Goal: Task Accomplishment & Management: Complete application form

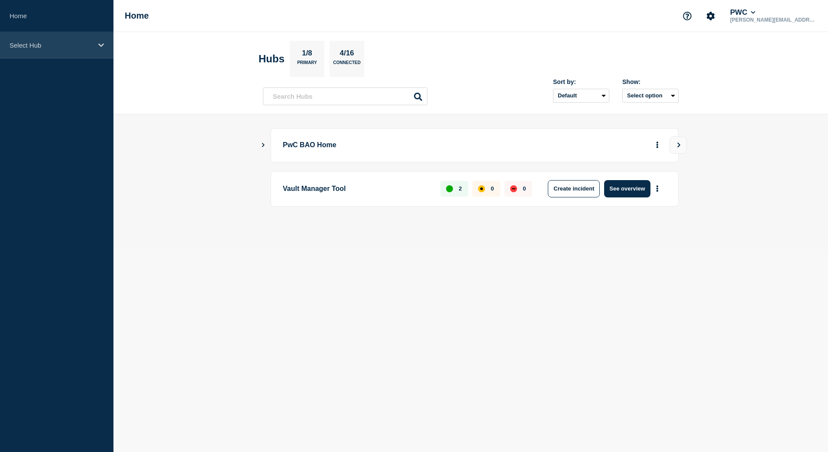
click at [91, 45] on p "Select Hub" at bounding box center [51, 45] width 83 height 7
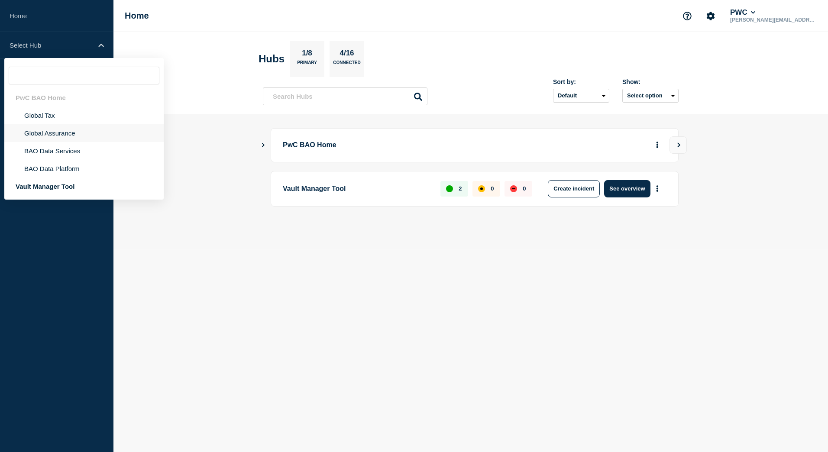
click at [68, 132] on li "Global Assurance" at bounding box center [83, 133] width 159 height 18
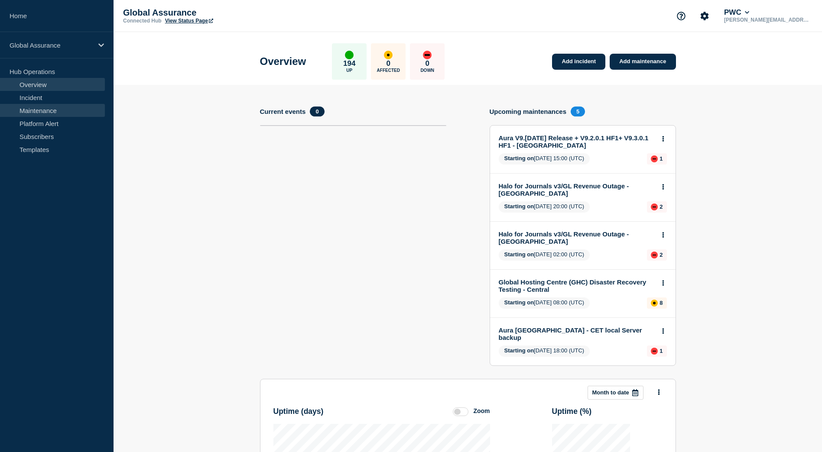
click at [57, 109] on link "Maintenance" at bounding box center [52, 110] width 105 height 13
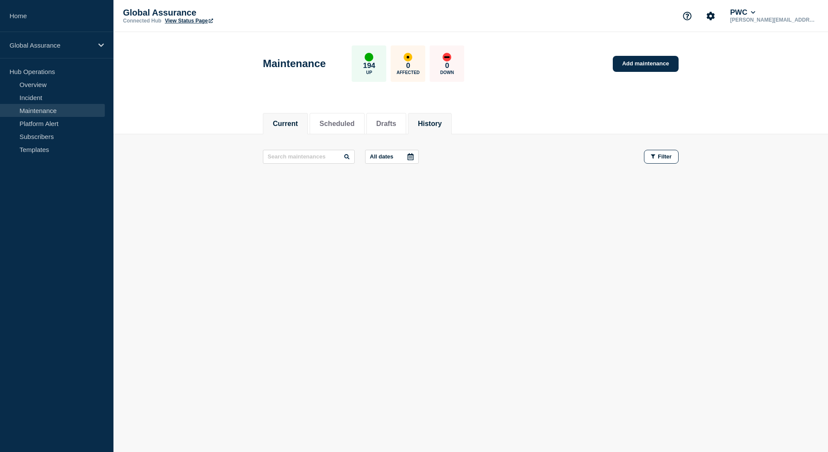
click at [442, 122] on button "History" at bounding box center [430, 124] width 24 height 8
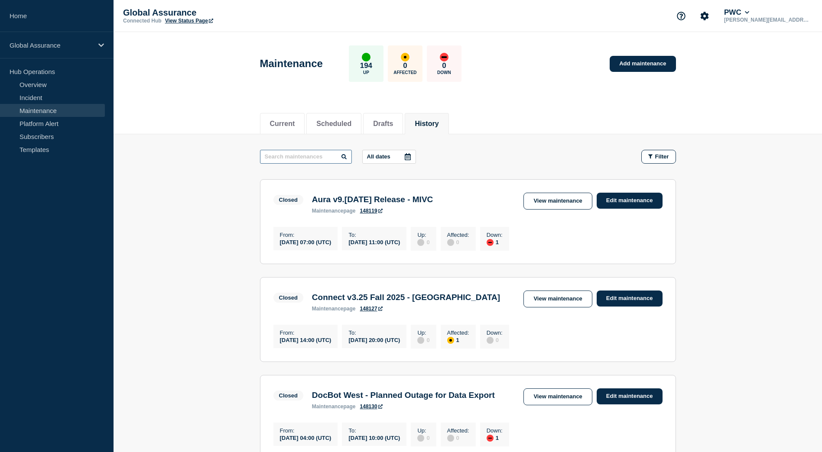
click at [321, 162] on input "text" at bounding box center [306, 157] width 92 height 14
type input "Connect v3.24"
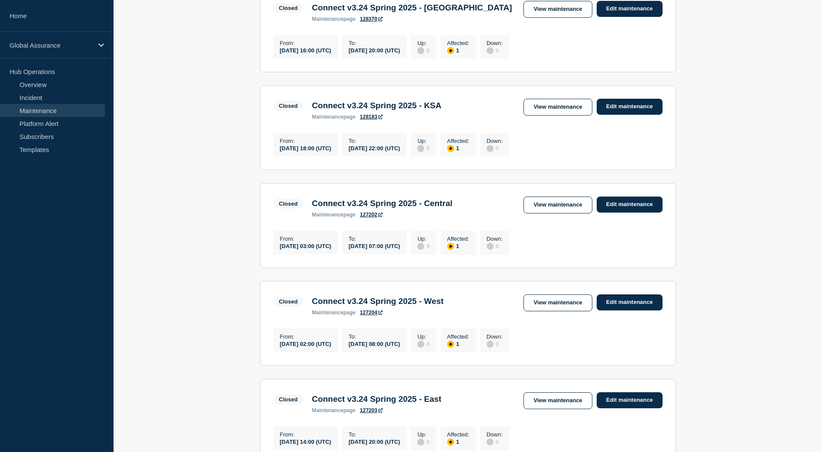
scroll to position [260, 0]
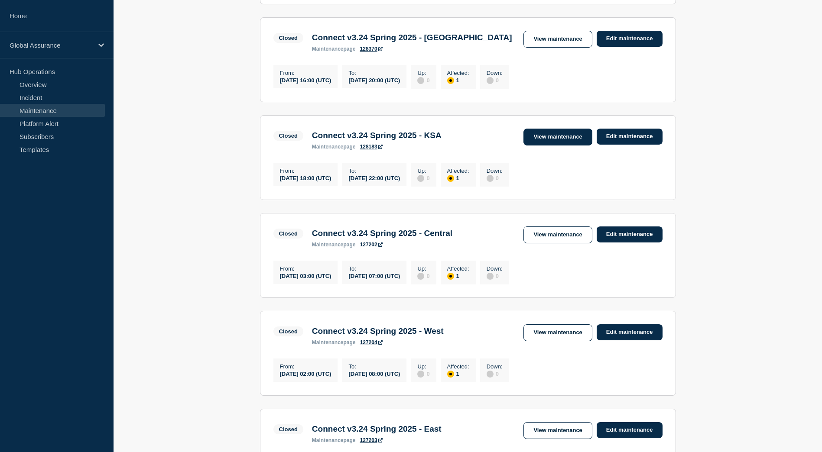
click at [550, 141] on link "View maintenance" at bounding box center [557, 137] width 68 height 17
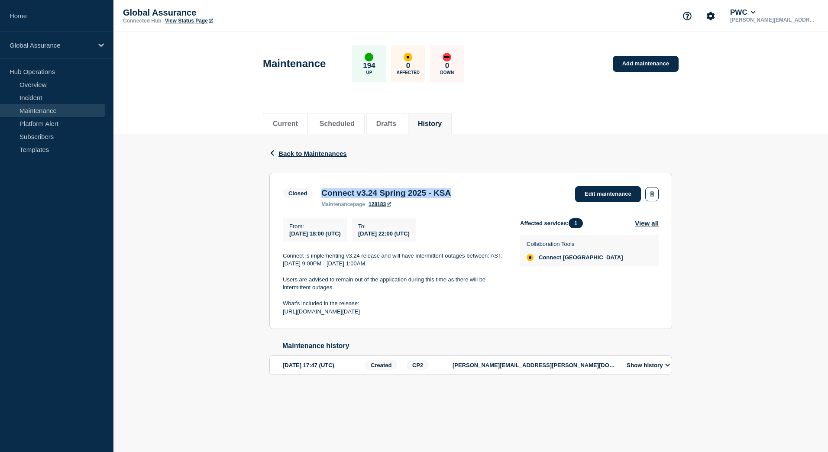
drag, startPoint x: 471, startPoint y: 193, endPoint x: 324, endPoint y: 197, distance: 146.5
click at [324, 197] on div "Connect v3.24 Spring 2025 - KSA maintenance page 128183" at bounding box center [386, 197] width 138 height 19
copy h3 "Connect v3.24 Spring 2025 - KSA"
click at [284, 120] on button "Current" at bounding box center [285, 124] width 25 height 8
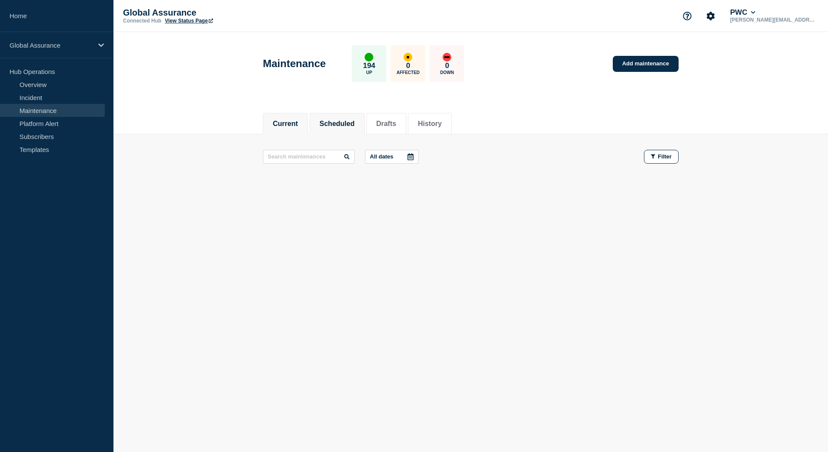
click at [358, 128] on li "Scheduled" at bounding box center [337, 123] width 55 height 21
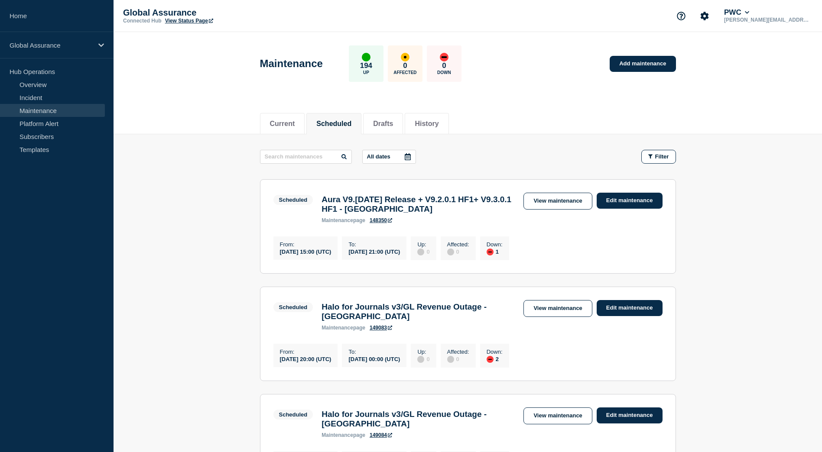
scroll to position [260, 0]
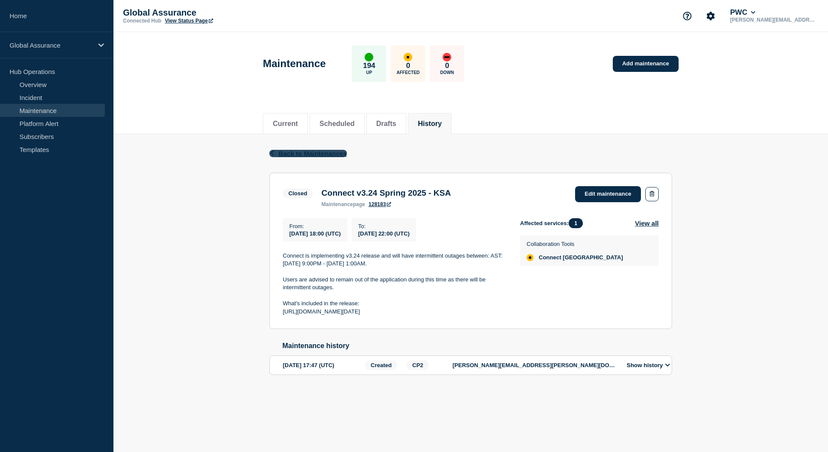
click at [289, 151] on span "Back to Maintenances" at bounding box center [313, 153] width 68 height 7
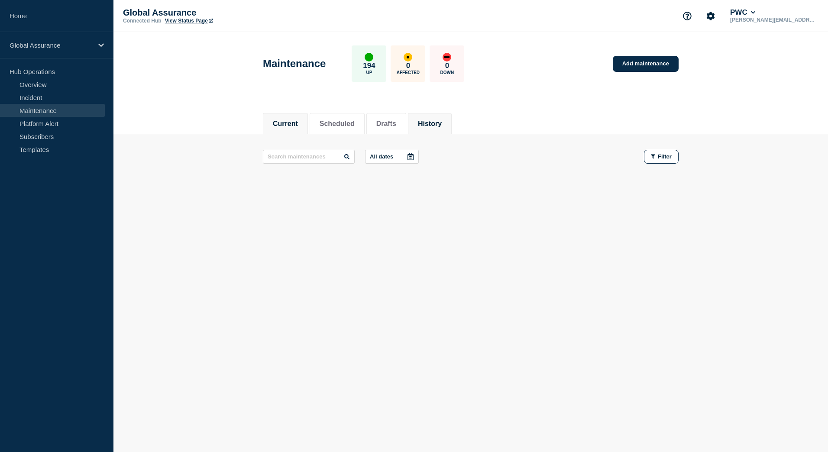
click at [430, 123] on button "History" at bounding box center [430, 124] width 24 height 8
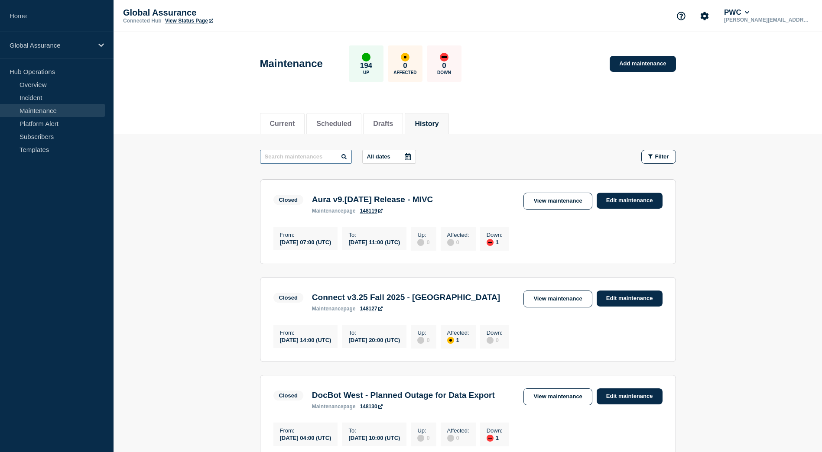
click at [310, 160] on input "text" at bounding box center [306, 157] width 92 height 14
type input "Connect v3.25"
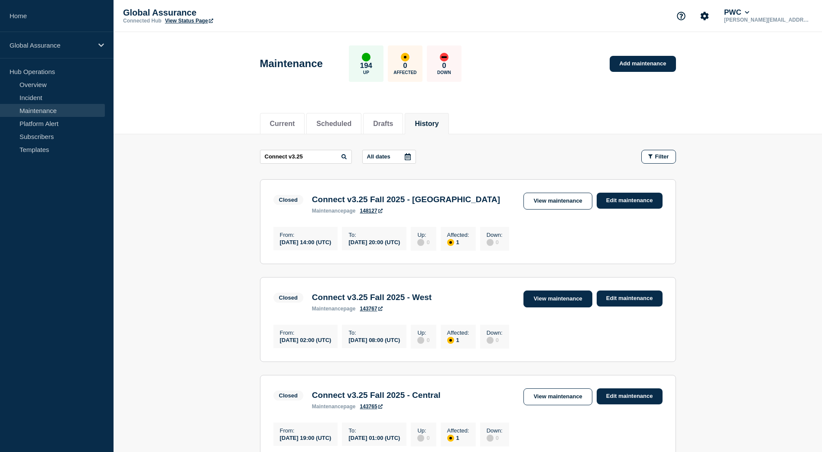
click at [569, 300] on link "View maintenance" at bounding box center [557, 299] width 68 height 17
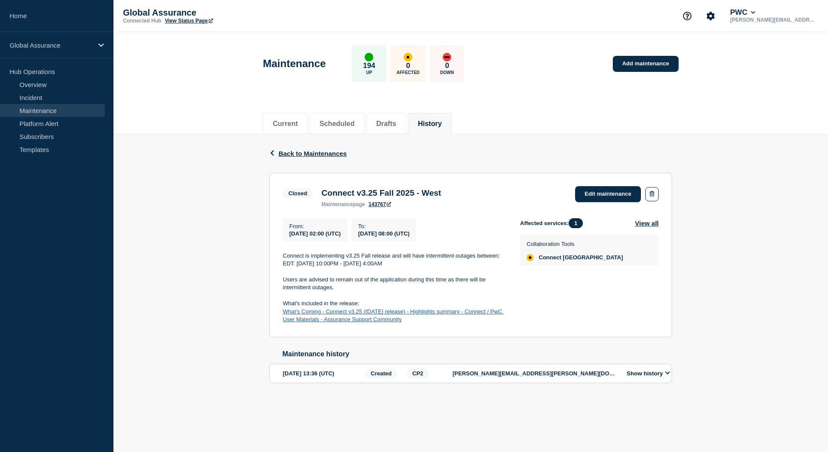
drag, startPoint x: 460, startPoint y: 323, endPoint x: 285, endPoint y: 261, distance: 185.5
click at [285, 261] on div "Connect is implementing v3.25 Fall release and will have intermittent outages b…" at bounding box center [395, 288] width 224 height 72
copy div "Connect is implementing v3.25 Fall release and will have intermittent outages b…"
click at [653, 67] on link "Add maintenance" at bounding box center [646, 64] width 66 height 16
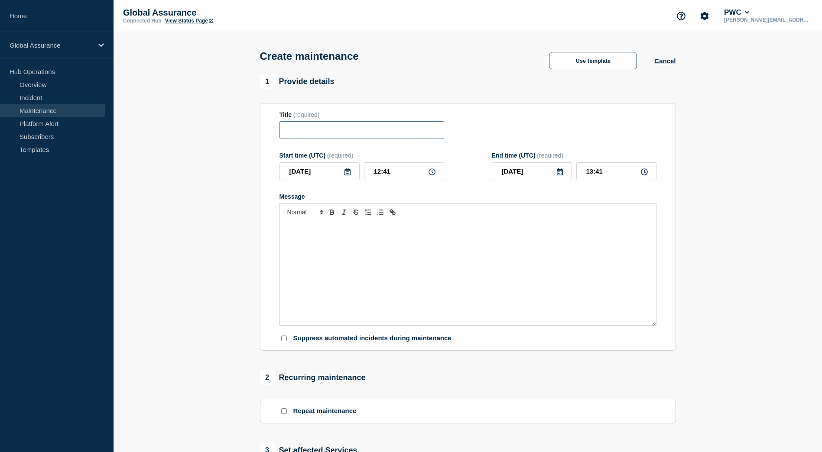
click at [303, 134] on input "Title" at bounding box center [361, 130] width 165 height 18
paste input "Connect v3.24 Spring 2025 - KSA"
click at [289, 134] on input "Connect v3.24 Spring 2025 - KSA" at bounding box center [361, 130] width 165 height 18
click at [332, 133] on input "Connect v3.24 Spring 2025 - KSA" at bounding box center [361, 130] width 165 height 18
click at [353, 133] on input "Connect v3.25 Spring 2025 - KSA" at bounding box center [361, 130] width 165 height 18
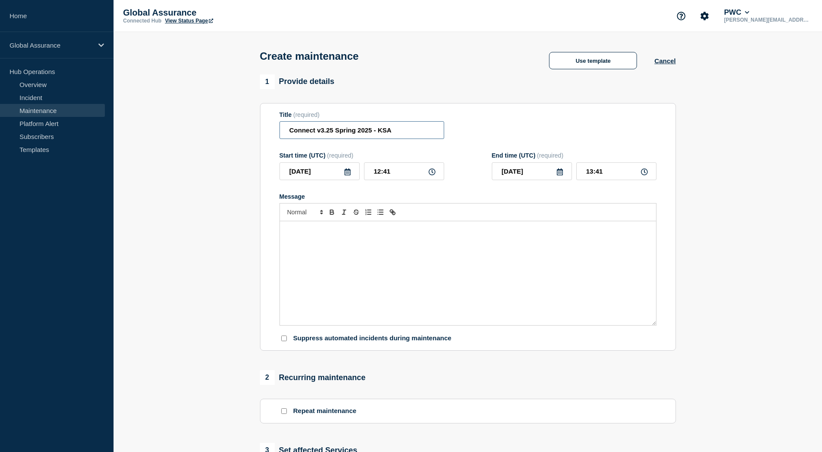
click at [355, 136] on input "Connect v3.25 Spring 2025 - KSA" at bounding box center [361, 130] width 165 height 18
type input "Connect v3.25 Fall 2025 - KSA"
click at [345, 173] on icon at bounding box center [347, 172] width 7 height 7
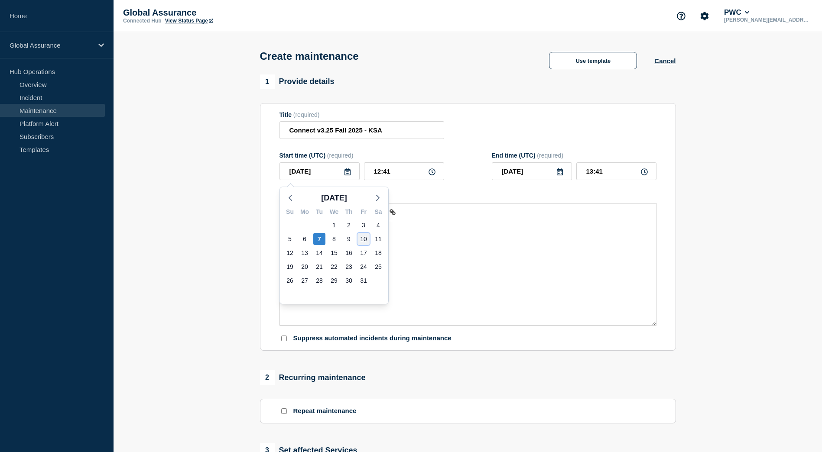
click at [363, 243] on div "10" at bounding box center [363, 239] width 12 height 12
type input "[DATE]"
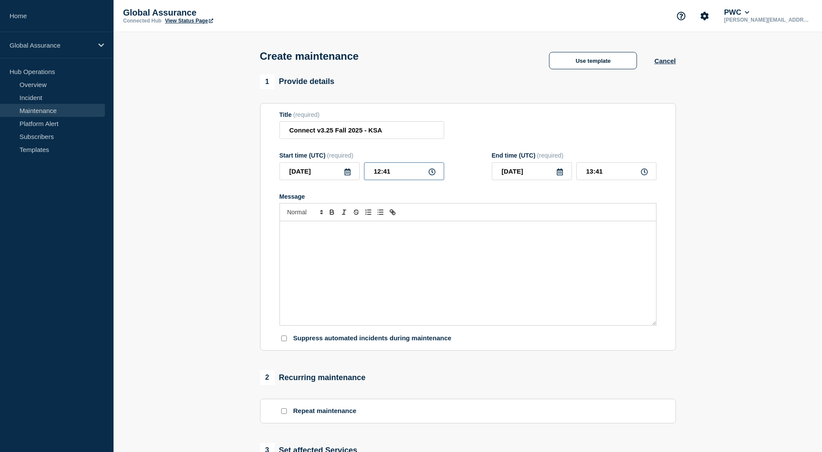
click at [377, 178] on input "12:41" at bounding box center [404, 171] width 80 height 18
click at [379, 175] on input "12:41" at bounding box center [404, 171] width 80 height 18
type input "18:41"
type input "19:41"
click at [390, 176] on input "18:41" at bounding box center [404, 171] width 80 height 18
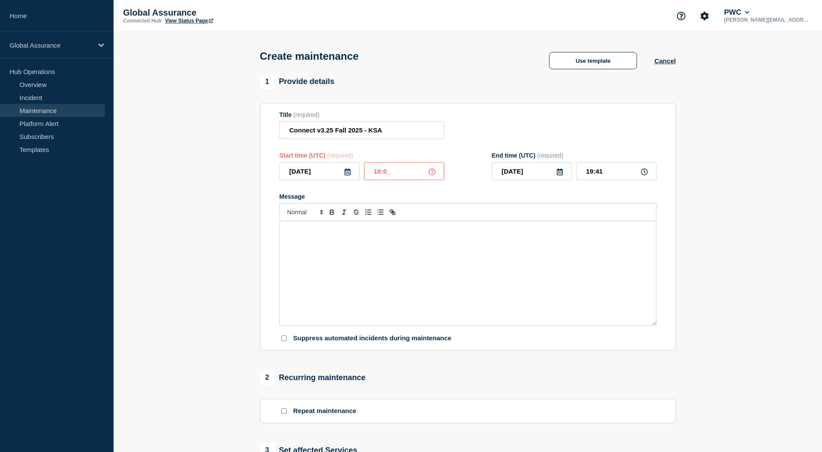
type input "18:00"
click at [591, 174] on input "19:00" at bounding box center [616, 171] width 80 height 18
drag, startPoint x: 593, startPoint y: 174, endPoint x: 587, endPoint y: 174, distance: 5.6
click at [587, 174] on input "19:00" at bounding box center [616, 171] width 80 height 18
type input "22:00"
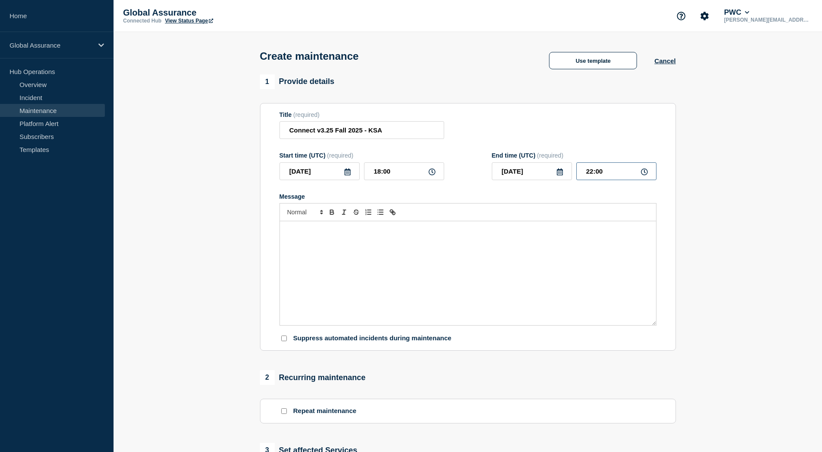
click at [610, 176] on input "22:00" at bounding box center [616, 171] width 80 height 18
click at [379, 240] on div "Message" at bounding box center [468, 273] width 376 height 104
click at [309, 262] on div "Message" at bounding box center [468, 273] width 376 height 104
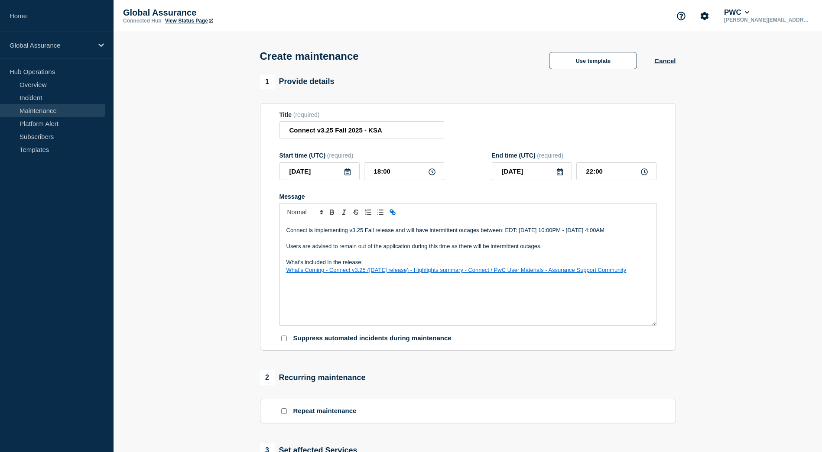
click at [516, 234] on p "Connect is implementing v3.25 Fall release and will have intermittent outages b…" at bounding box center [467, 231] width 363 height 8
drag, startPoint x: 580, startPoint y: 233, endPoint x: 518, endPoint y: 234, distance: 62.4
click at [518, 234] on p "Connect is implementing v3.25 Fall release and will have intermittent outages b…" at bounding box center [467, 231] width 363 height 8
click at [587, 233] on p "Connect is implementing v3.25 Fall release and will have intermittent outages b…" at bounding box center [467, 231] width 363 height 8
click at [606, 233] on p "Connect is implementing v3.25 Fall release and will have intermittent outages b…" at bounding box center [467, 231] width 363 height 8
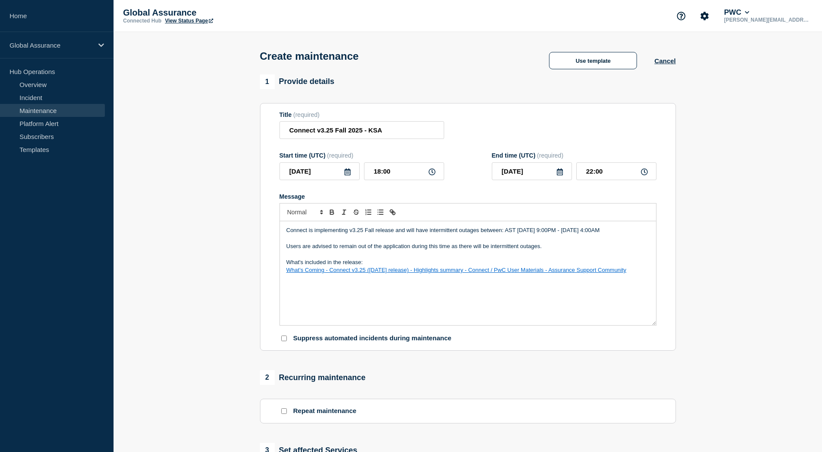
drag, startPoint x: 607, startPoint y: 232, endPoint x: 622, endPoint y: 234, distance: 15.4
click at [622, 234] on p "Connect is implementing v3.25 Fall release and will have intermittent outages b…" at bounding box center [467, 231] width 363 height 8
click at [320, 234] on p "Connect is implementing v3.25 Fall release and will have intermittent outages b…" at bounding box center [467, 231] width 363 height 8
drag, startPoint x: 321, startPoint y: 241, endPoint x: 288, endPoint y: 242, distance: 33.4
click at [288, 234] on p "Connect is implementing v3.25 Fall release and will have intermittent outages b…" at bounding box center [467, 231] width 363 height 8
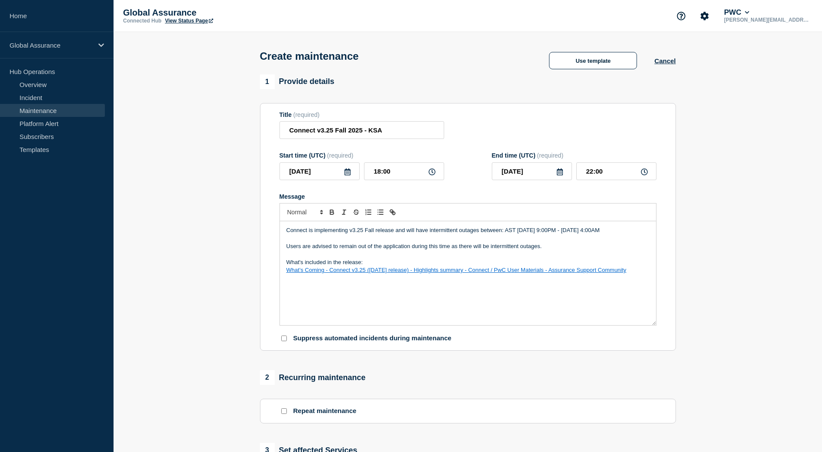
click at [334, 234] on p "Connect is implementing v3.25 Fall release and will have intermittent outages b…" at bounding box center [467, 231] width 363 height 8
click at [415, 234] on p "Connect is implementing v3.25 Fall release and will have intermittent outages b…" at bounding box center [467, 231] width 363 height 8
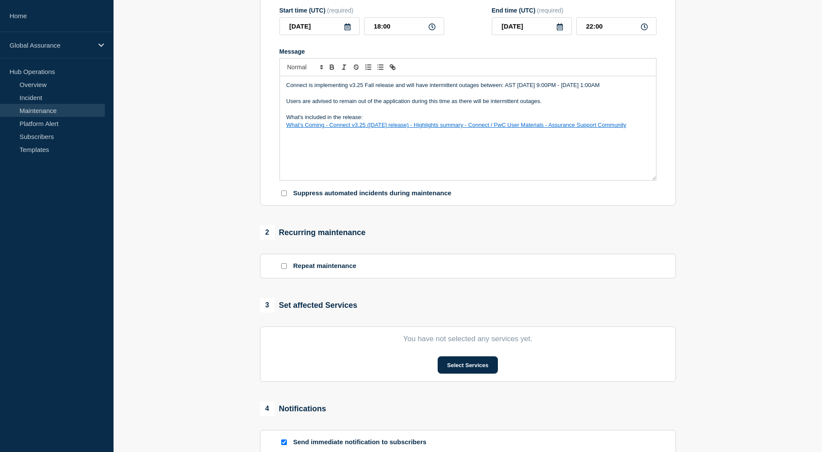
scroll to position [130, 0]
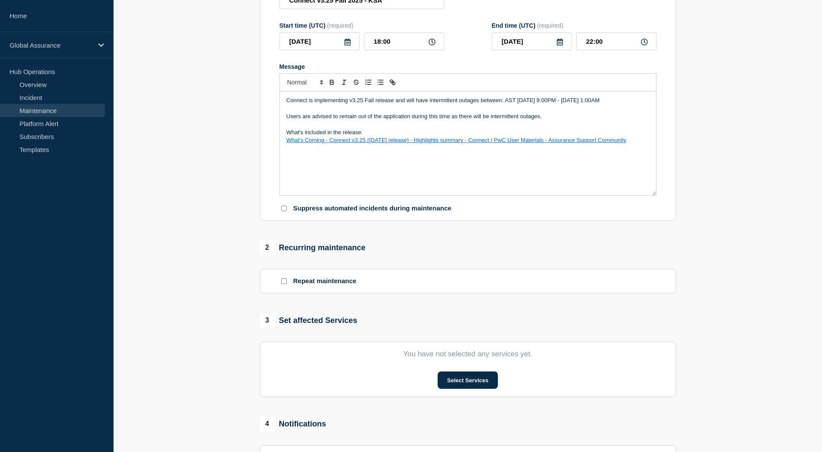
click at [398, 170] on div "Connect is implementing v3.25 Fall release and will have intermittent outages b…" at bounding box center [468, 143] width 376 height 104
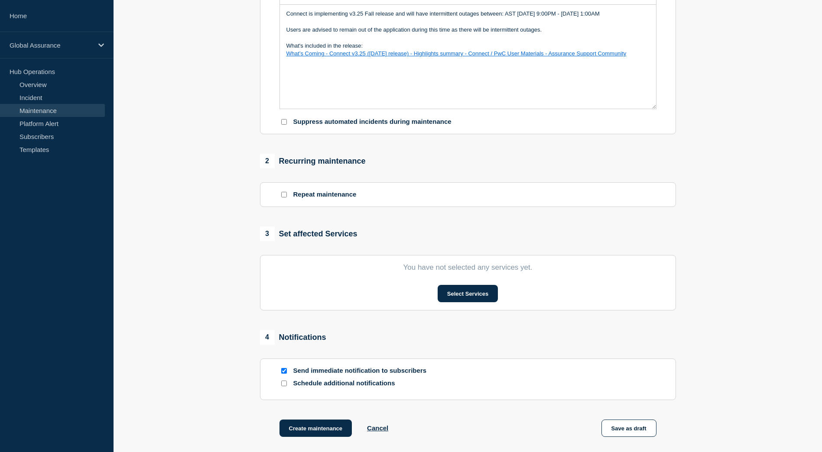
scroll to position [260, 0]
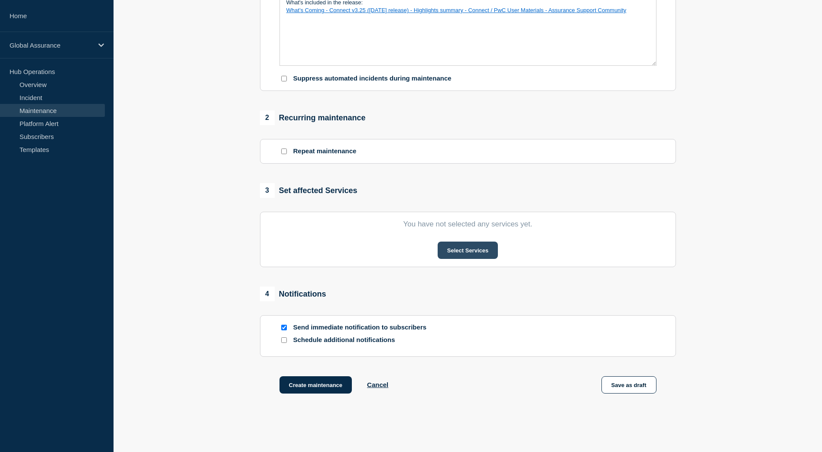
click at [475, 251] on button "Select Services" at bounding box center [468, 250] width 60 height 17
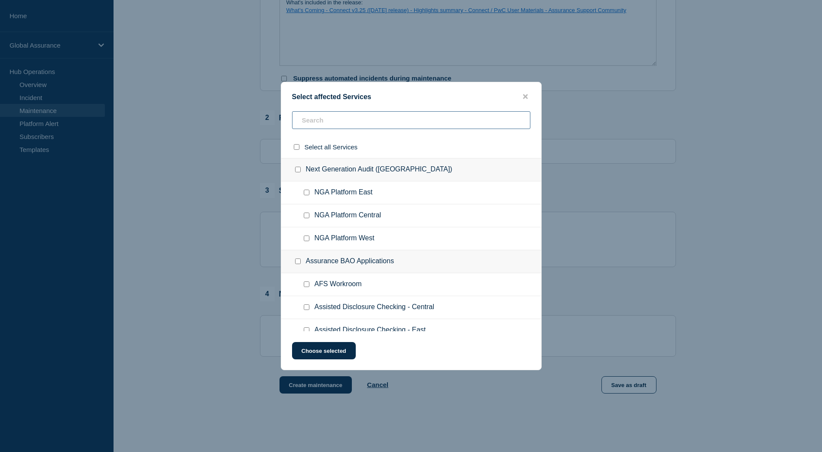
click at [312, 124] on input "text" at bounding box center [411, 120] width 238 height 18
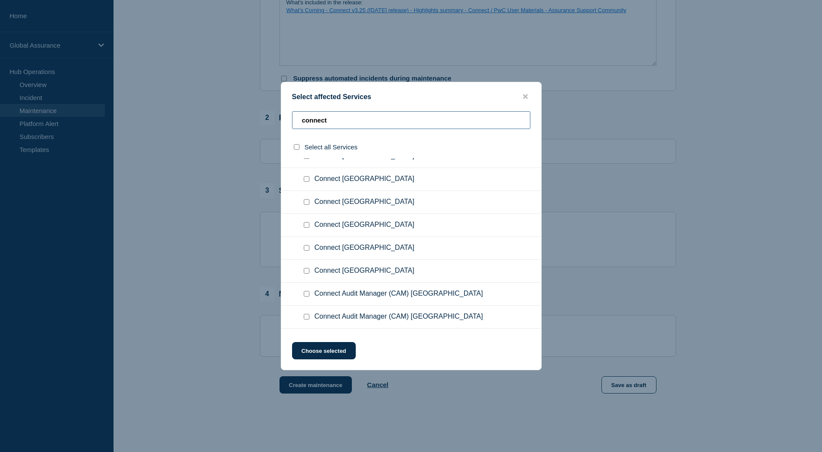
scroll to position [0, 0]
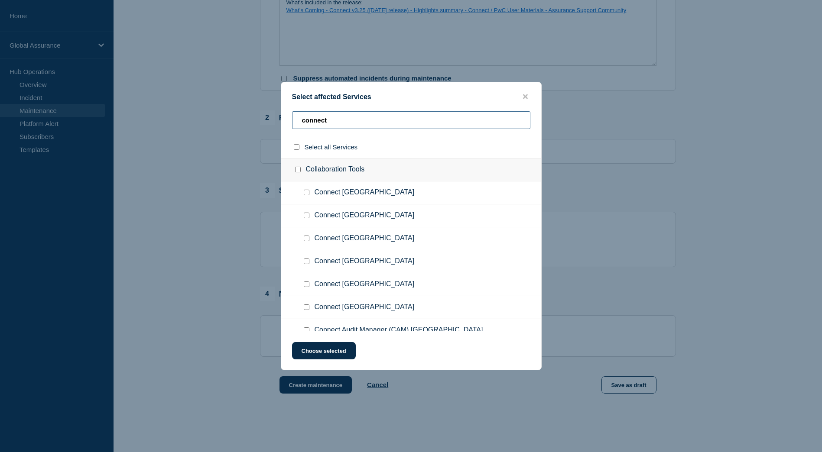
type input "connect"
click at [307, 194] on input "Connect Kingdom of Saudi Arabia checkbox" at bounding box center [307, 193] width 6 height 6
checkbox input "true"
click at [329, 354] on button "Choose selected" at bounding box center [324, 350] width 64 height 17
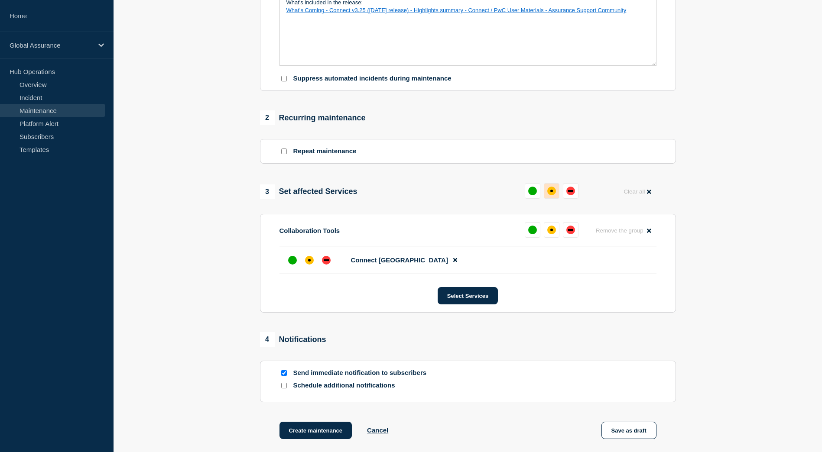
click at [554, 192] on div "affected" at bounding box center [551, 191] width 9 height 9
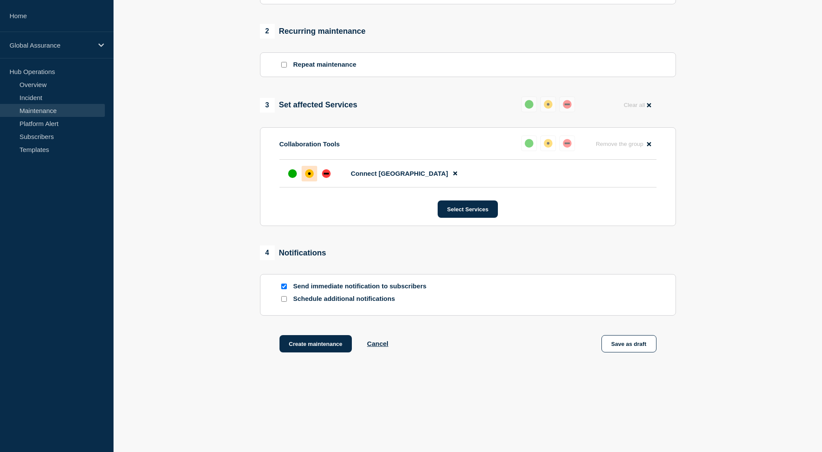
scroll to position [349, 0]
click at [326, 347] on button "Create maintenance" at bounding box center [315, 343] width 73 height 17
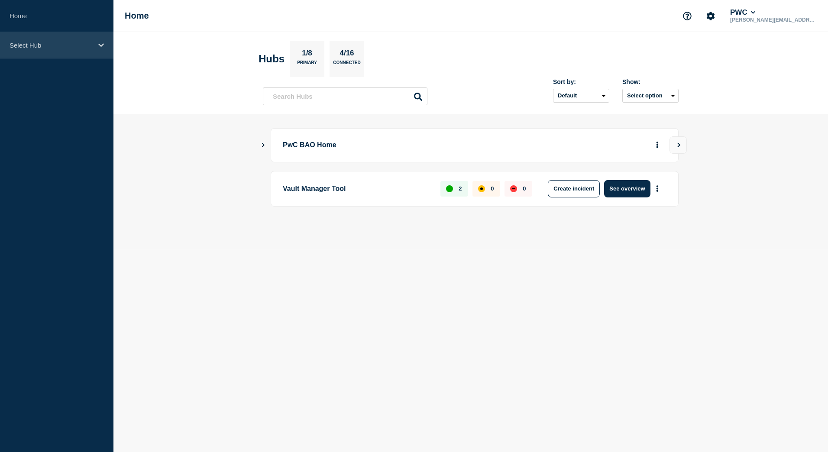
click at [60, 49] on div "Select Hub" at bounding box center [56, 45] width 113 height 26
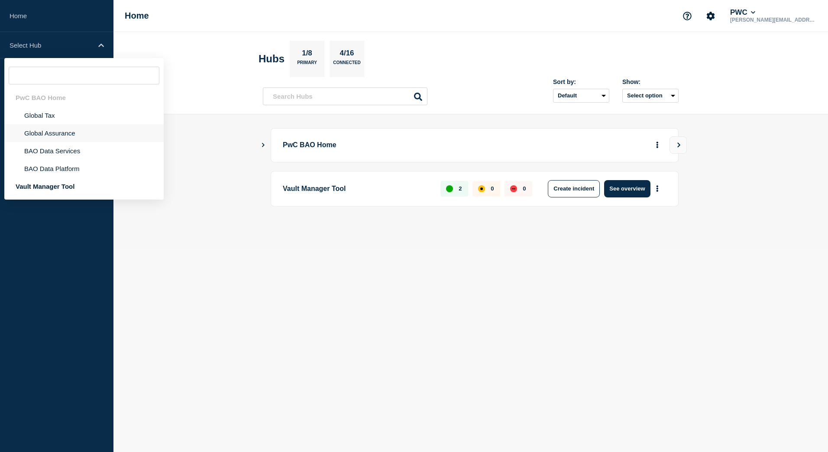
click at [48, 138] on li "Global Assurance" at bounding box center [83, 133] width 159 height 18
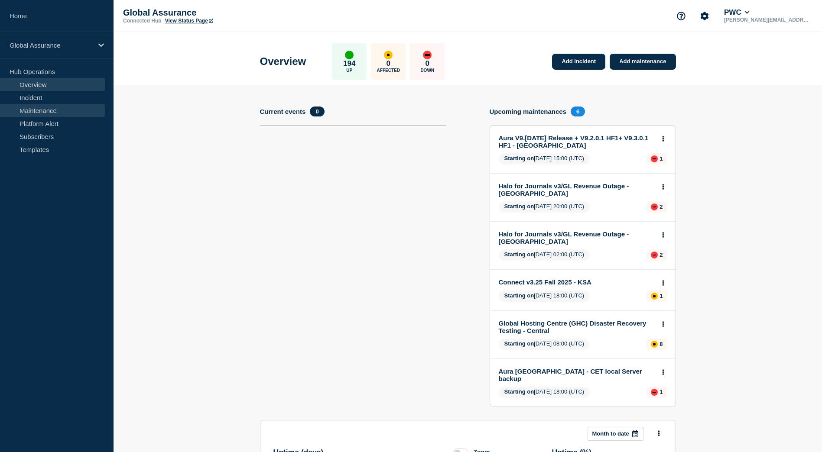
click at [49, 114] on link "Maintenance" at bounding box center [52, 110] width 105 height 13
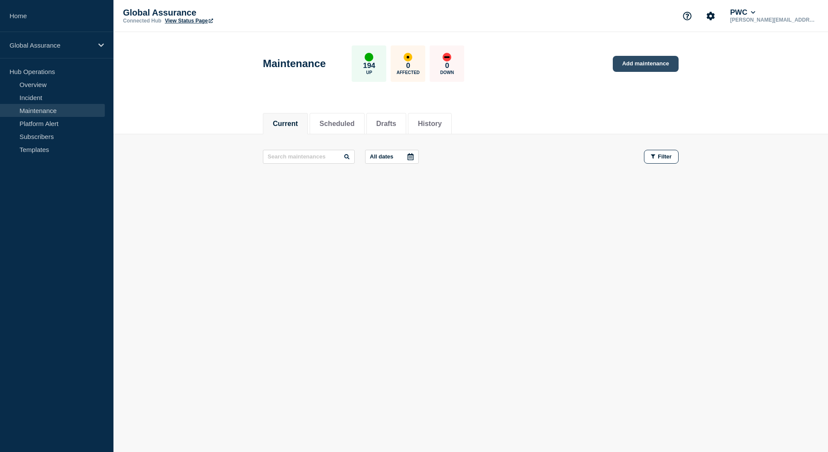
click at [646, 63] on link "Add maintenance" at bounding box center [646, 64] width 66 height 16
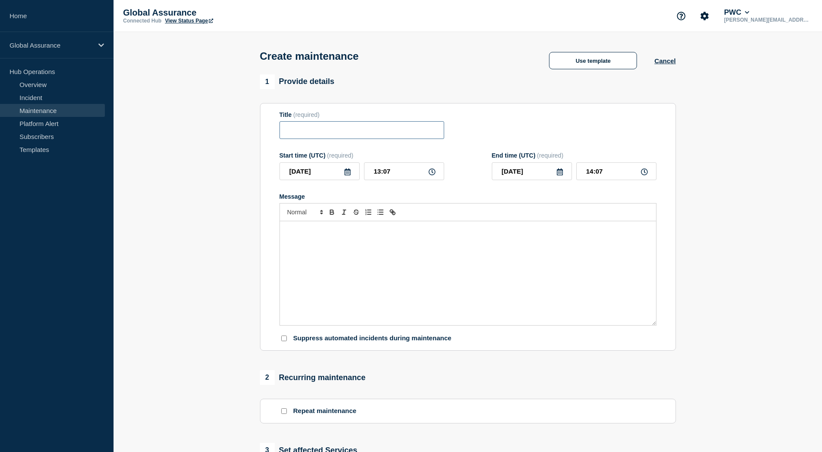
click at [305, 130] on input "Title" at bounding box center [361, 130] width 165 height 18
type input "Connect v3 DR Maintenance"
click at [339, 273] on div "Message" at bounding box center [468, 273] width 376 height 104
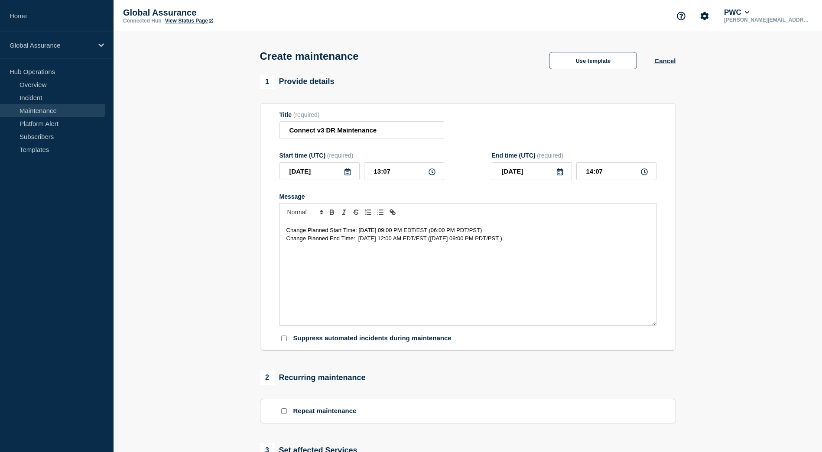
click at [287, 232] on span "Change Planned Start Time: 10/10/2025 09:00 PM EDT/EST (06:00 PM PDT/PST)" at bounding box center [384, 230] width 196 height 6
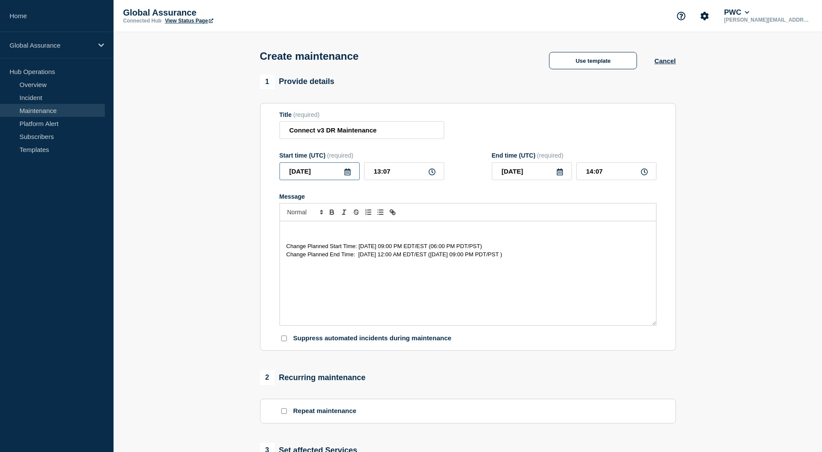
click at [351, 177] on input "2025-10-07" at bounding box center [319, 171] width 80 height 18
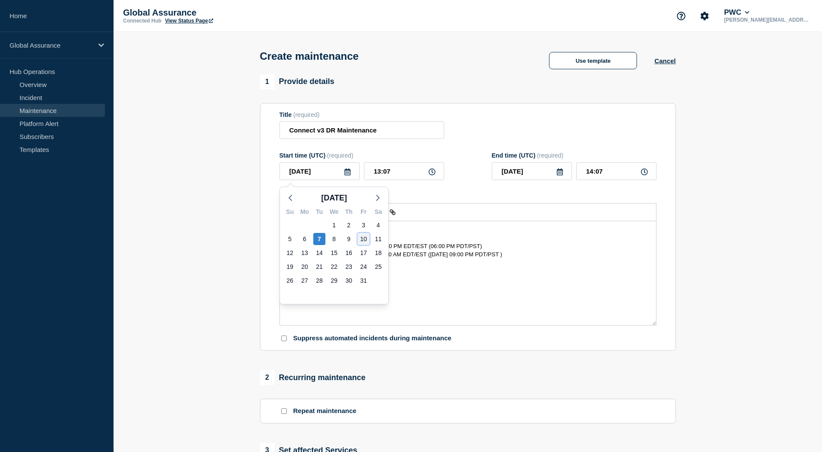
click at [364, 236] on div "10" at bounding box center [363, 239] width 12 height 12
type input "2025-10-10"
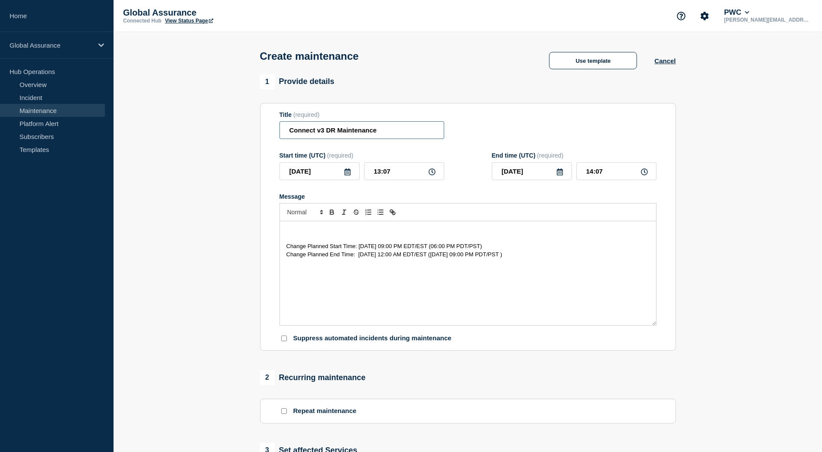
click at [326, 134] on input "Connect v3 DR Maintenance" at bounding box center [361, 130] width 165 height 18
click at [408, 129] on input "Connect v3 West DR Maintenance" at bounding box center [361, 130] width 165 height 18
type input "Connect v3 West DR Maintenance"
click at [347, 175] on icon at bounding box center [347, 172] width 7 height 7
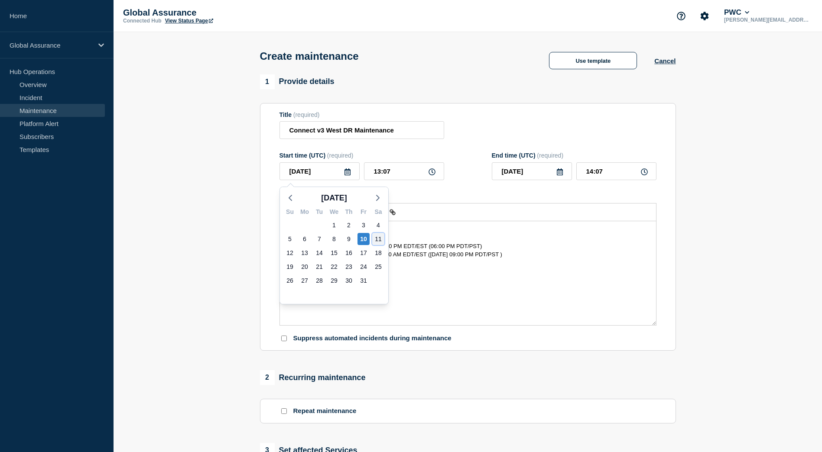
click at [378, 240] on div "11" at bounding box center [378, 239] width 12 height 12
type input "2025-10-11"
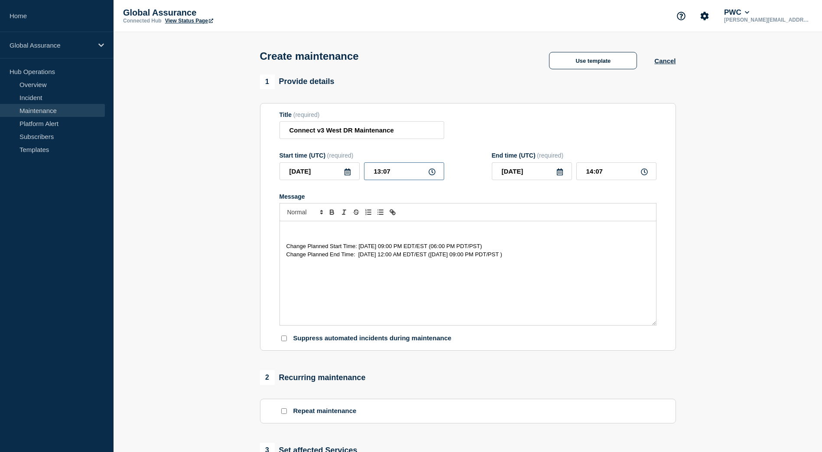
click at [379, 173] on input "13:07" at bounding box center [404, 171] width 80 height 18
click at [379, 172] on input "13:07" at bounding box center [404, 171] width 80 height 18
type input "01:07"
type input "02:07"
type input "01:00"
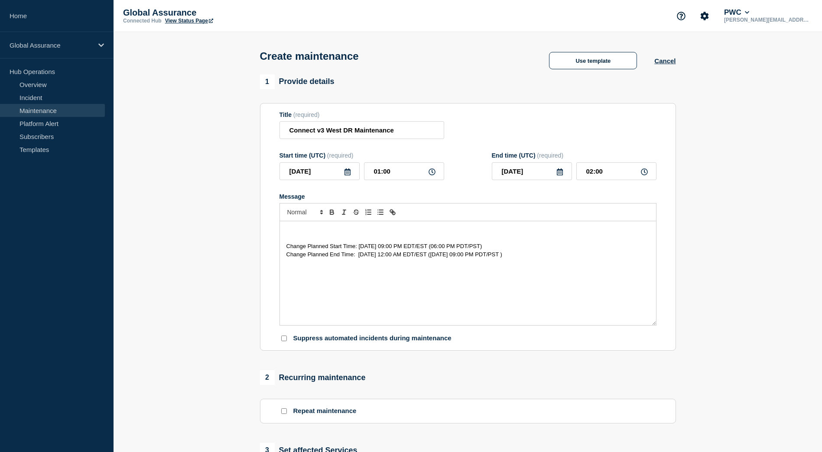
click at [412, 254] on span "Change Planned End Time: 10/11/2025 12:00 AM EDT/EST (10/10/2025 09:00 PM PDT/P…" at bounding box center [394, 254] width 216 height 6
click at [591, 175] on input "02:00" at bounding box center [616, 171] width 80 height 18
click at [594, 175] on input "02:00" at bounding box center [616, 171] width 80 height 18
type input "04:00"
click at [609, 172] on input "04:00" at bounding box center [616, 171] width 80 height 18
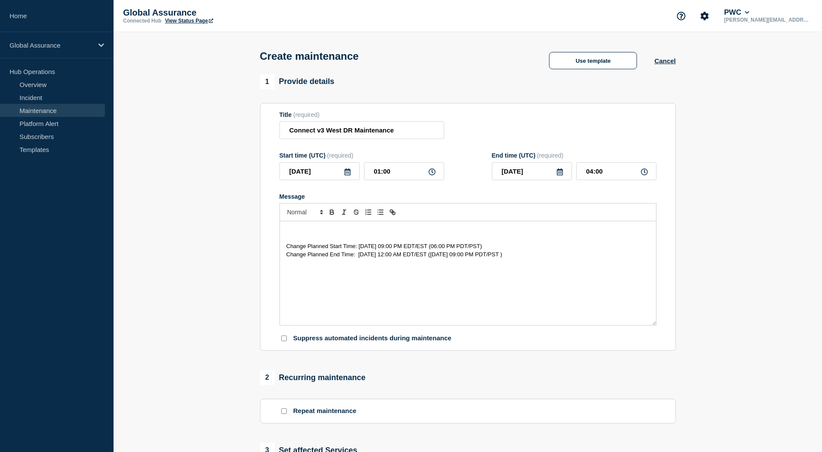
click at [320, 237] on p "Message" at bounding box center [467, 239] width 363 height 8
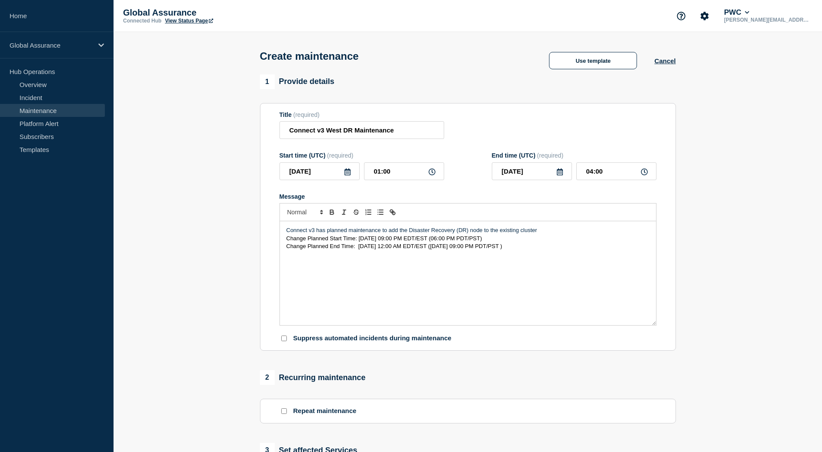
click at [409, 233] on p "Connect v3 has planned maintenance to add the Disaster Recovery (DR) node to th…" at bounding box center [467, 231] width 363 height 8
click at [571, 233] on p "Connect v3 has planned maintenance to add an additional Disaster Recovery (DR) …" at bounding box center [467, 231] width 363 height 8
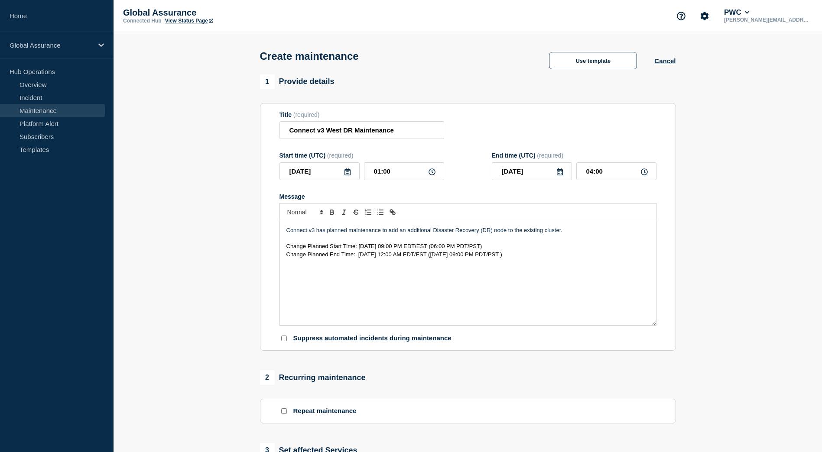
click at [571, 233] on p "Connect v3 has planned maintenance to add an additional Disaster Recovery (DR) …" at bounding box center [467, 231] width 363 height 8
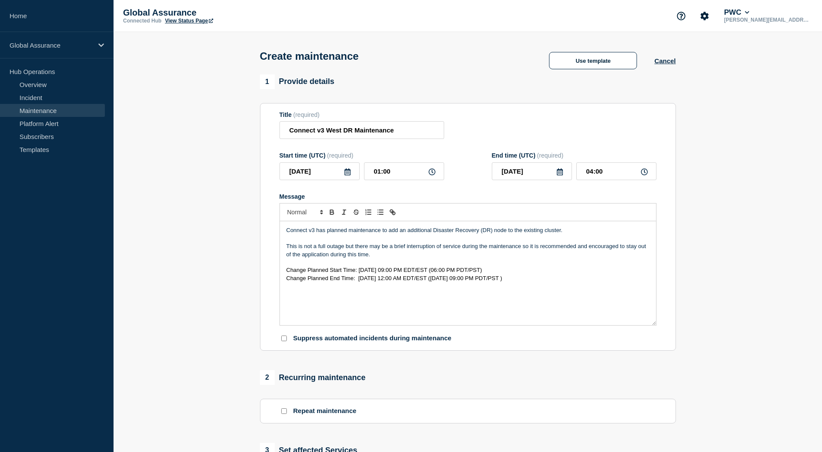
click at [516, 265] on p "Message" at bounding box center [467, 263] width 363 height 8
click at [567, 232] on p "Connect v3 has planned maintenance to add an additional Disaster Recovery (DR) …" at bounding box center [467, 231] width 363 height 8
drag, startPoint x: 541, startPoint y: 282, endPoint x: 278, endPoint y: 271, distance: 262.8
click at [278, 271] on section "Title (required) Connect v3 West DR Maintenance Start time (UTC) (required) 202…" at bounding box center [468, 227] width 416 height 248
click at [571, 230] on p "Connect v3 has planned maintenance to add an additional Disaster Recovery (DR) …" at bounding box center [467, 231] width 363 height 8
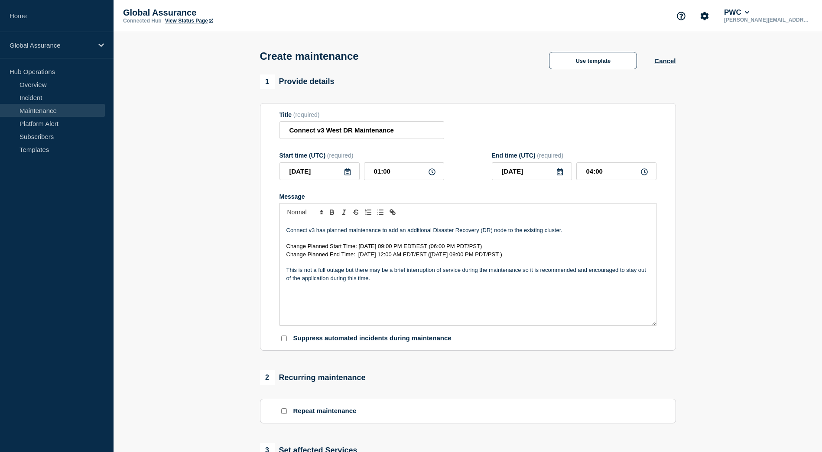
click at [423, 285] on p "Message" at bounding box center [467, 286] width 363 height 8
click at [382, 282] on p "This is not a full outage but there may be a brief interruption of service duri…" at bounding box center [467, 274] width 363 height 16
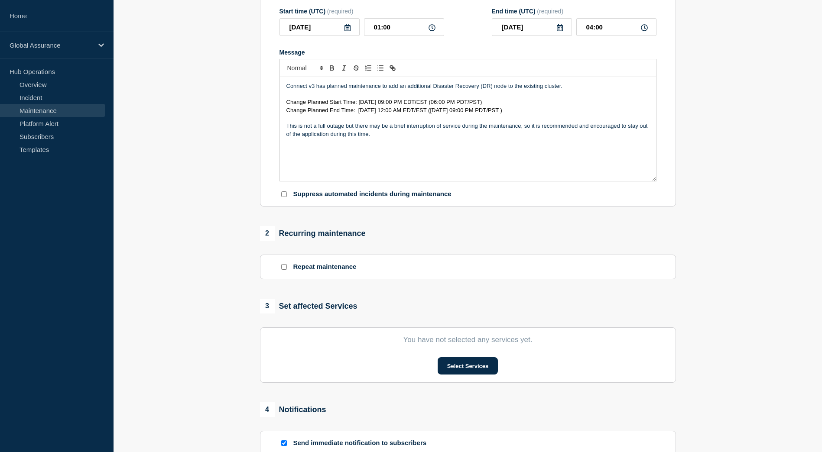
scroll to position [173, 0]
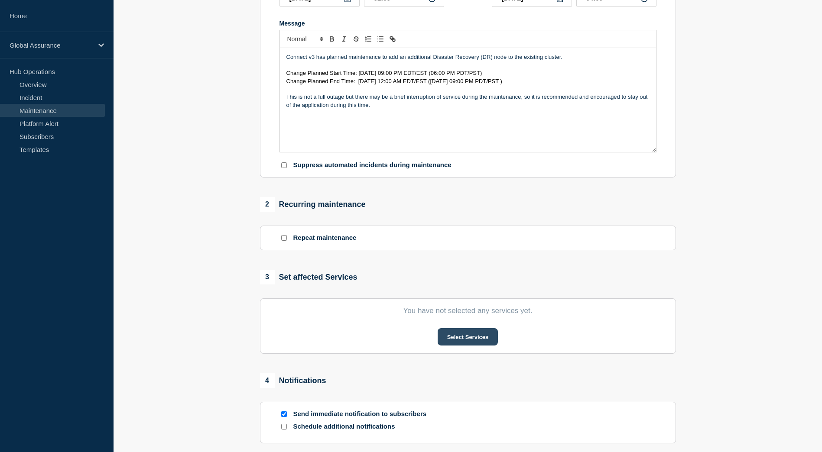
click at [464, 333] on button "Select Services" at bounding box center [468, 336] width 60 height 17
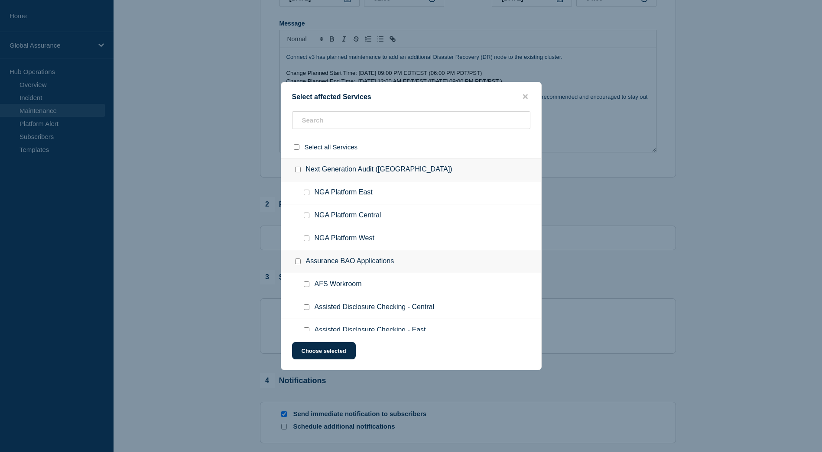
click at [335, 204] on ul "NGA Platform East" at bounding box center [411, 193] width 260 height 23
click at [321, 128] on input "text" at bounding box center [411, 120] width 238 height 18
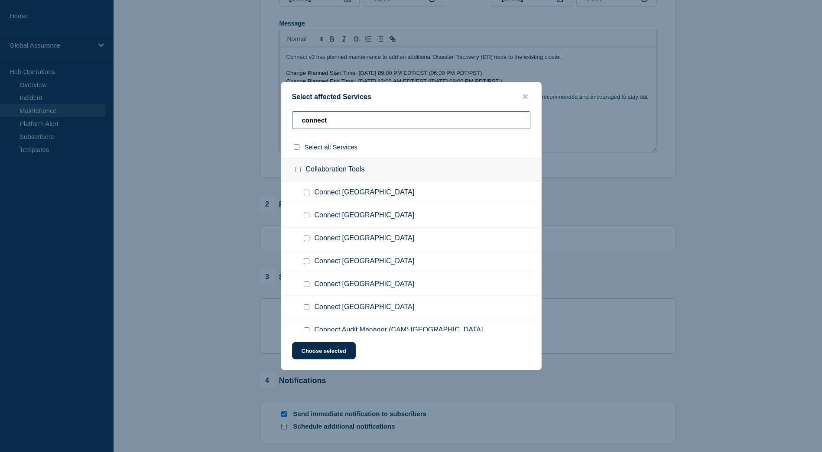
type input "connect"
click at [305, 308] on input "Connect West Region checkbox" at bounding box center [307, 308] width 6 height 6
checkbox input "true"
click at [346, 358] on button "Choose selected" at bounding box center [324, 350] width 64 height 17
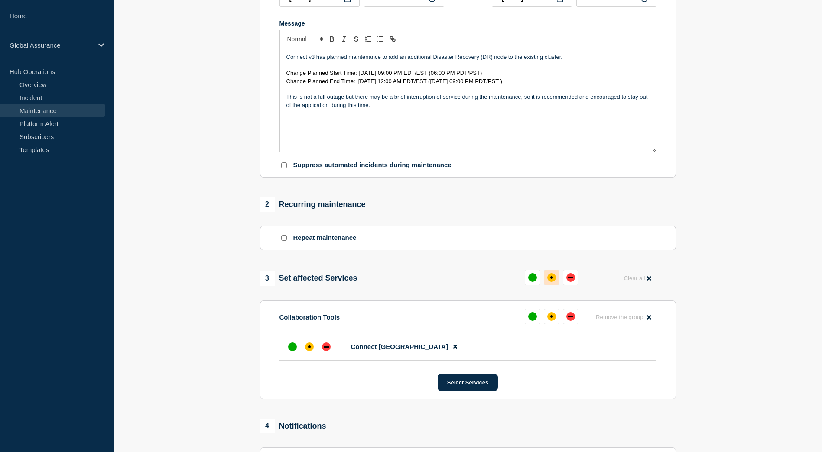
click at [550, 282] on div "affected" at bounding box center [551, 277] width 9 height 9
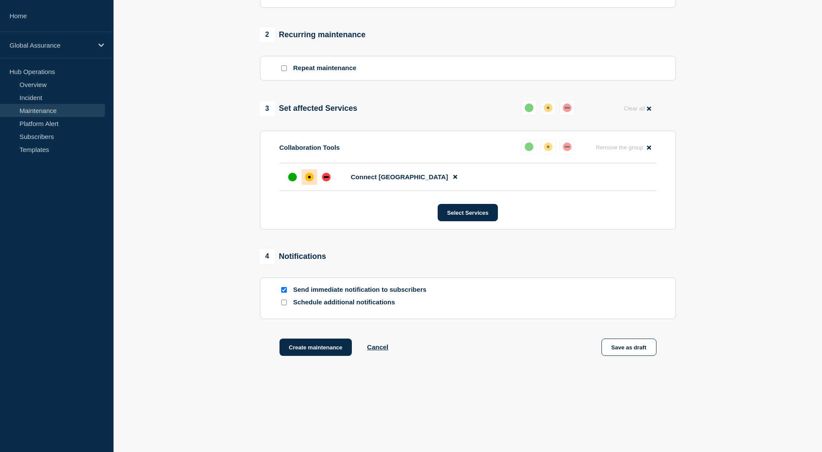
scroll to position [347, 0]
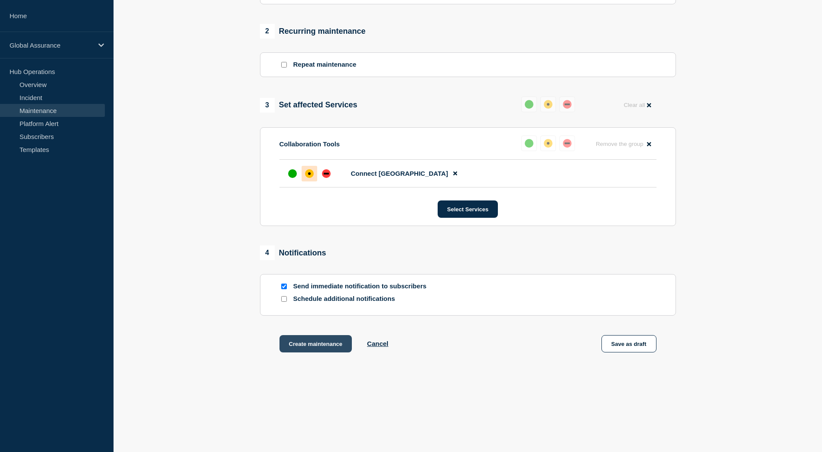
click at [320, 350] on button "Create maintenance" at bounding box center [315, 343] width 73 height 17
